Goal: Task Accomplishment & Management: Use online tool/utility

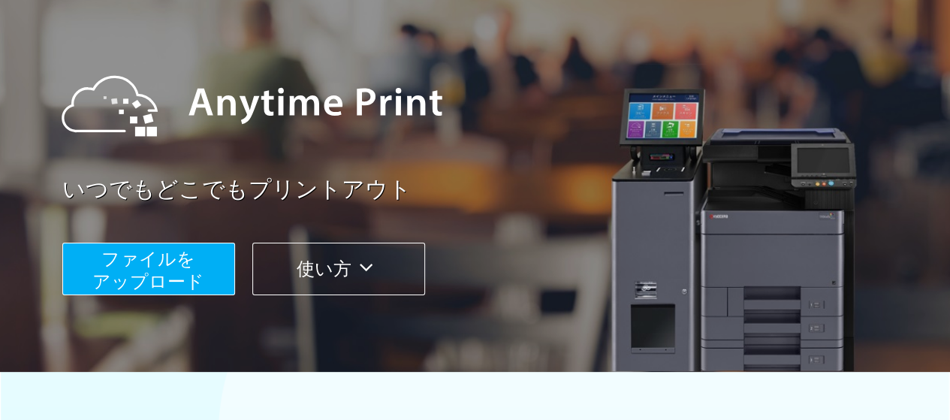
scroll to position [119, 0]
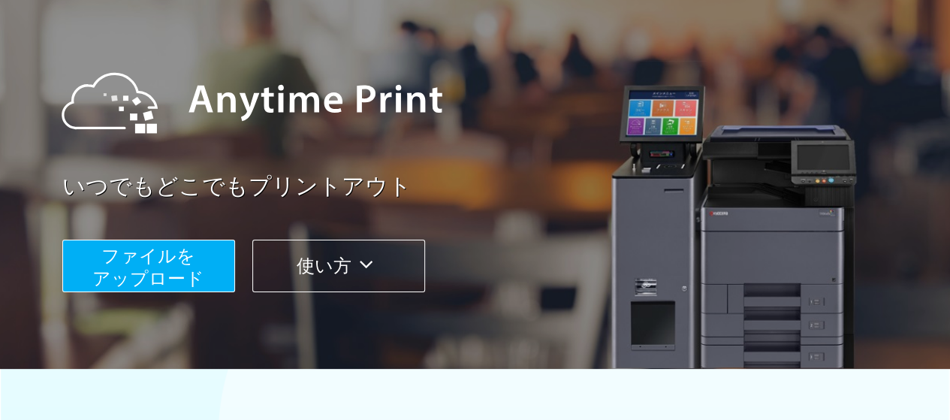
click at [201, 259] on button "ファイルを ​​アップロード" at bounding box center [148, 266] width 173 height 53
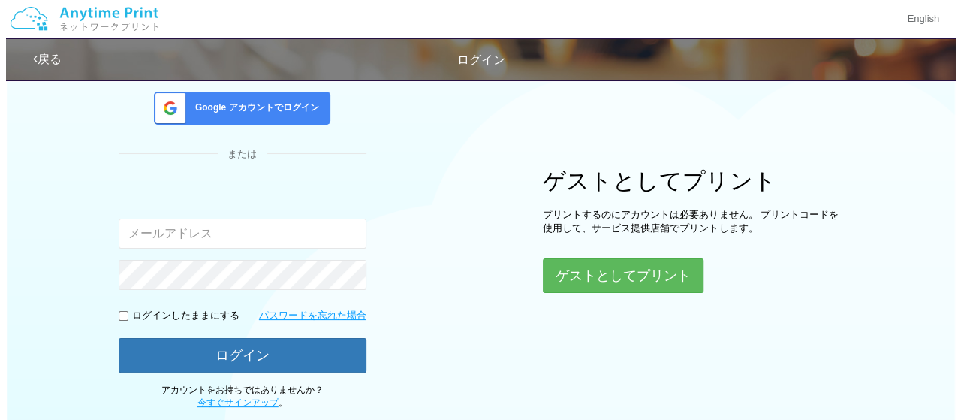
scroll to position [119, 0]
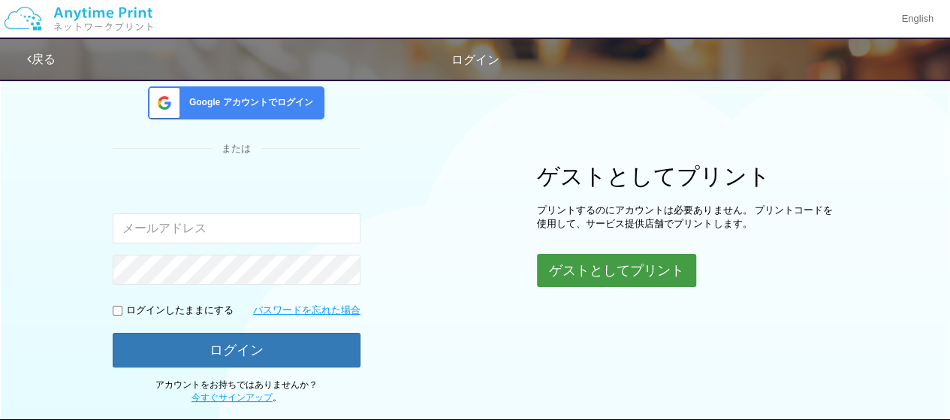
click at [597, 270] on button "ゲストとしてプリント" at bounding box center [616, 270] width 159 height 33
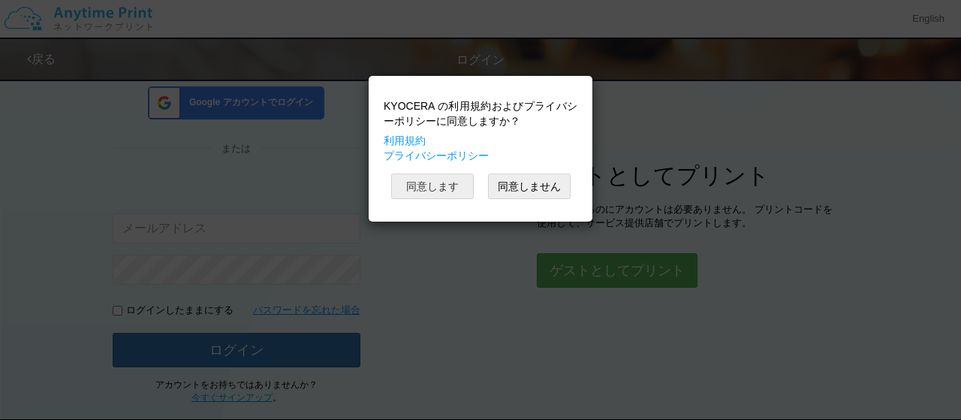
click at [424, 184] on button "同意します" at bounding box center [432, 186] width 83 height 26
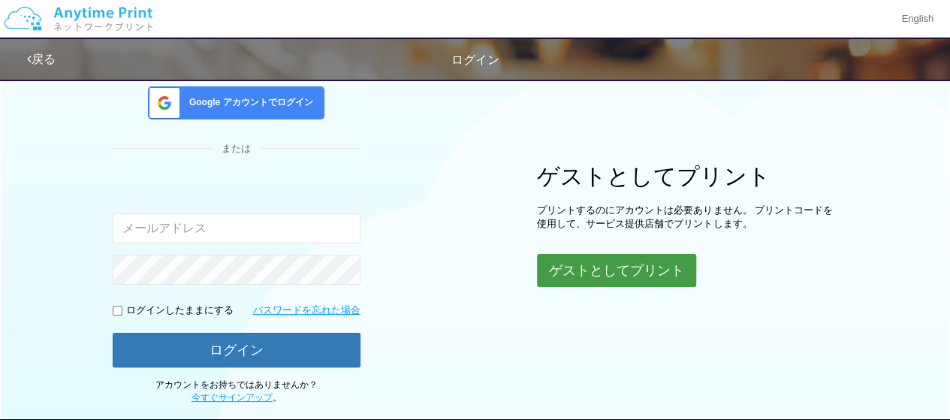
click at [604, 273] on button "ゲストとしてプリント" at bounding box center [616, 270] width 159 height 33
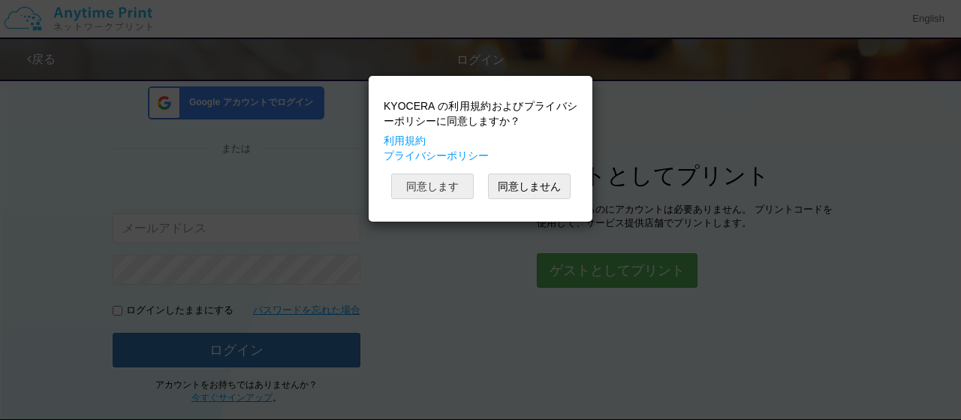
click at [420, 175] on button "同意します" at bounding box center [432, 186] width 83 height 26
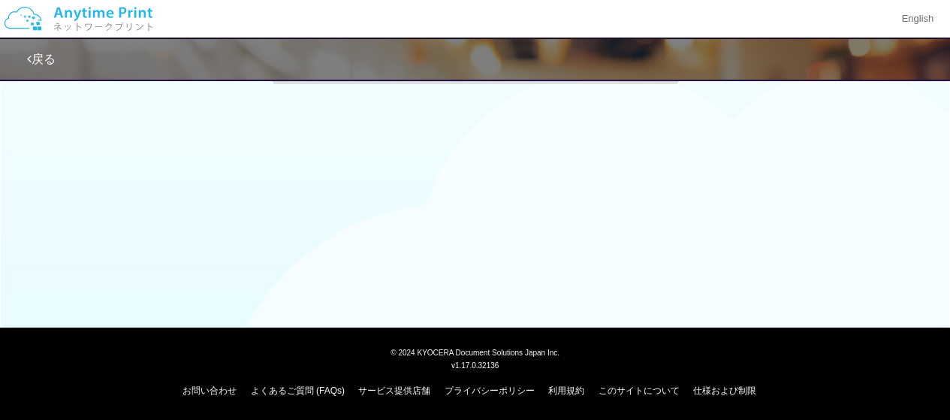
scroll to position [119, 0]
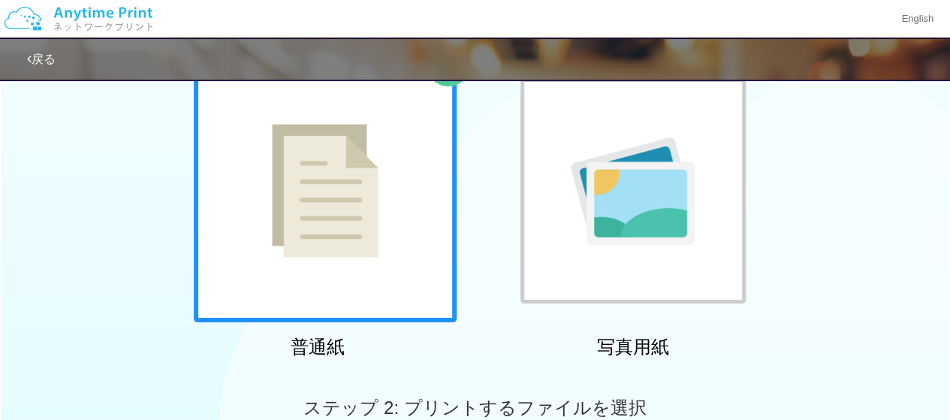
click at [368, 199] on div at bounding box center [325, 190] width 263 height 263
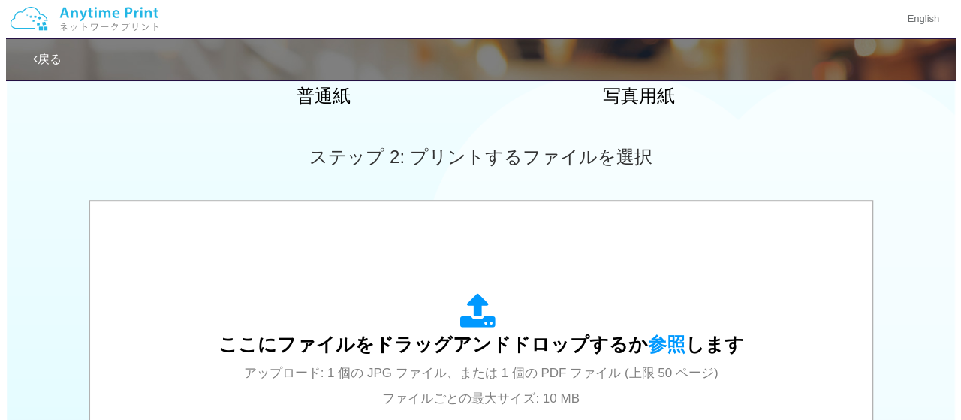
scroll to position [520, 0]
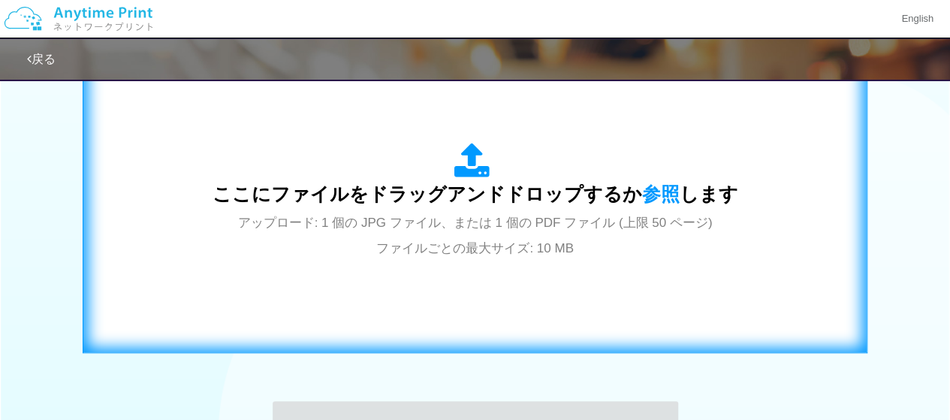
click at [464, 225] on span "アップロード: 1 個の JPG ファイル、または 1 個の PDF ファイル (上限 50 ページ) ファイルごとの最大サイズ: 10 MB" at bounding box center [475, 235] width 475 height 40
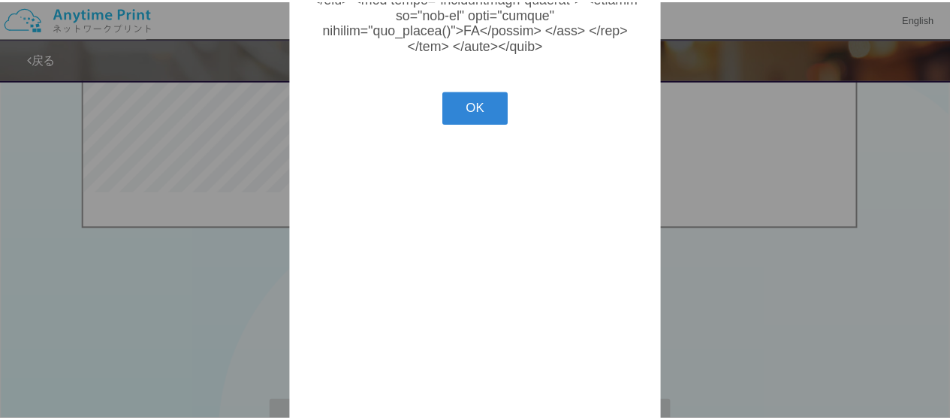
scroll to position [538, 0]
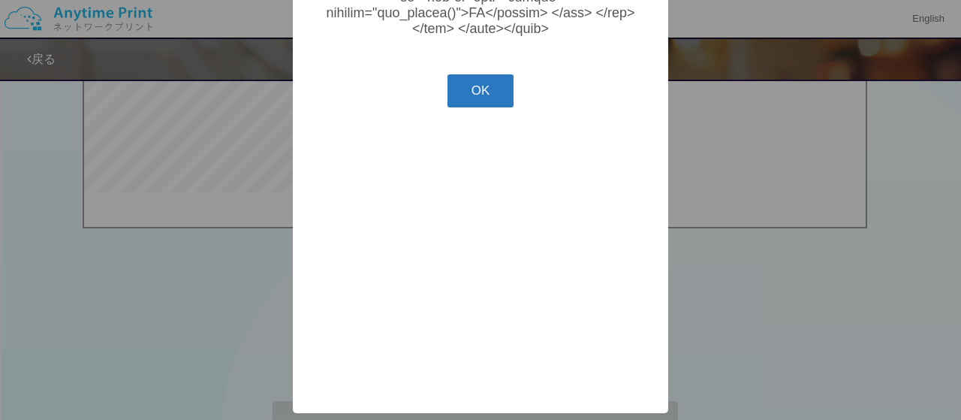
click at [463, 107] on button "OK" at bounding box center [481, 90] width 67 height 33
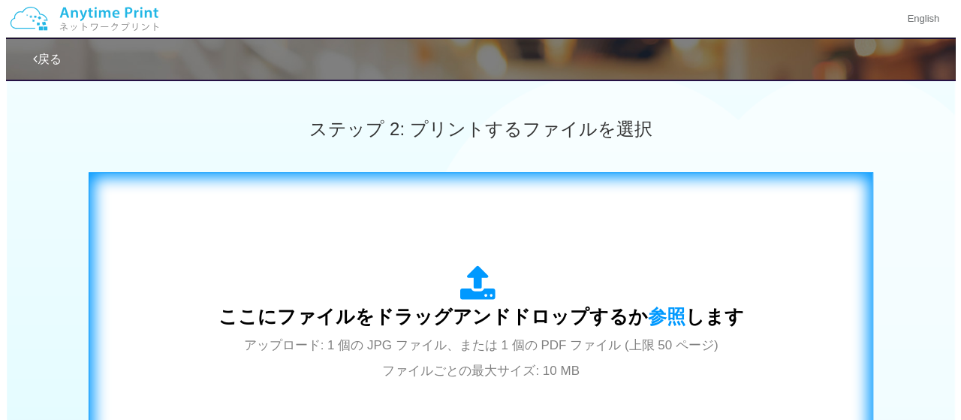
scroll to position [396, 0]
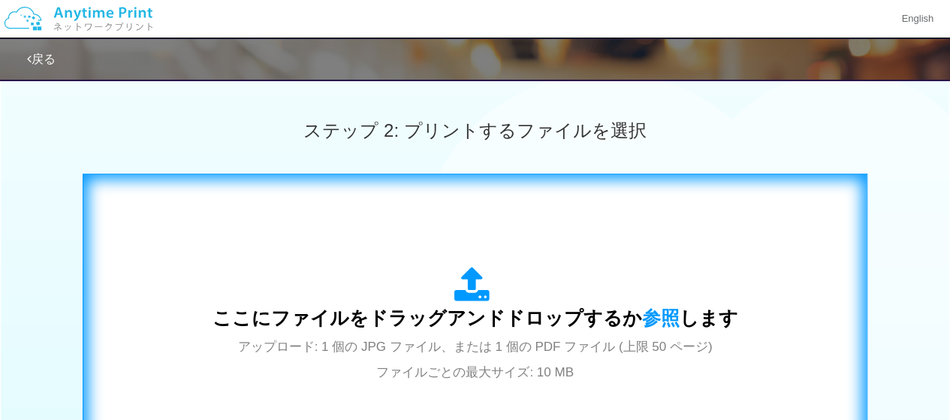
click at [482, 318] on span "ここにファイルをドラッグアンドドロップするか 参照 します" at bounding box center [475, 317] width 526 height 21
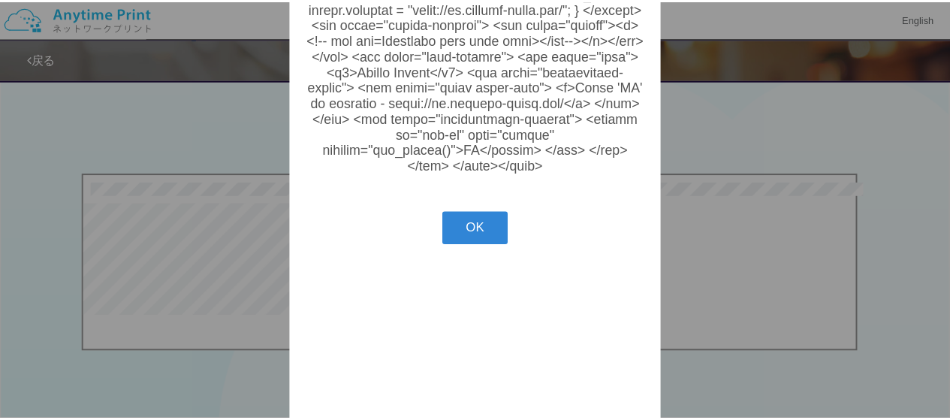
scroll to position [538, 0]
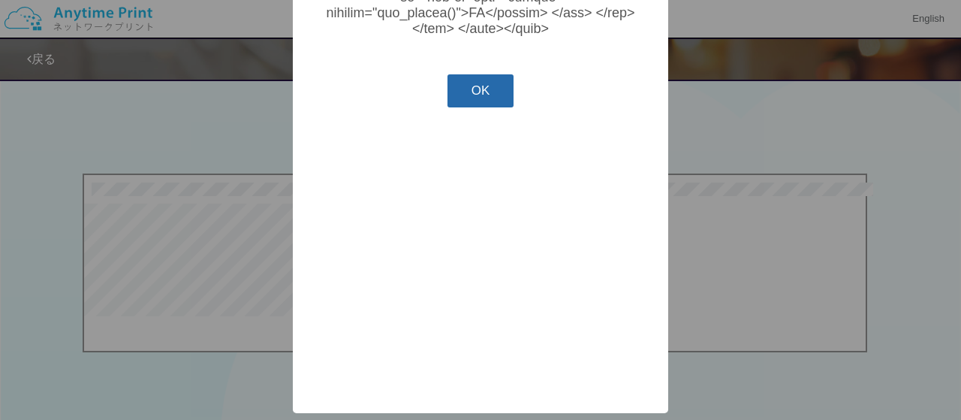
click at [476, 107] on button "OK" at bounding box center [481, 90] width 67 height 33
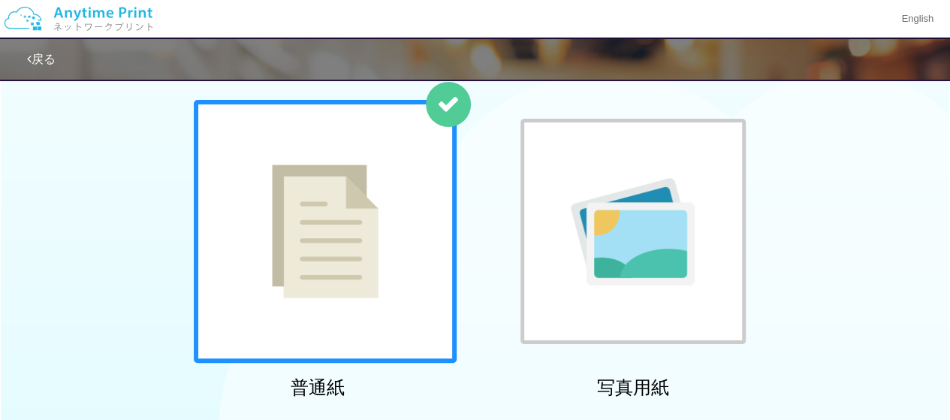
scroll to position [0, 0]
